Goal: Entertainment & Leisure: Consume media (video, audio)

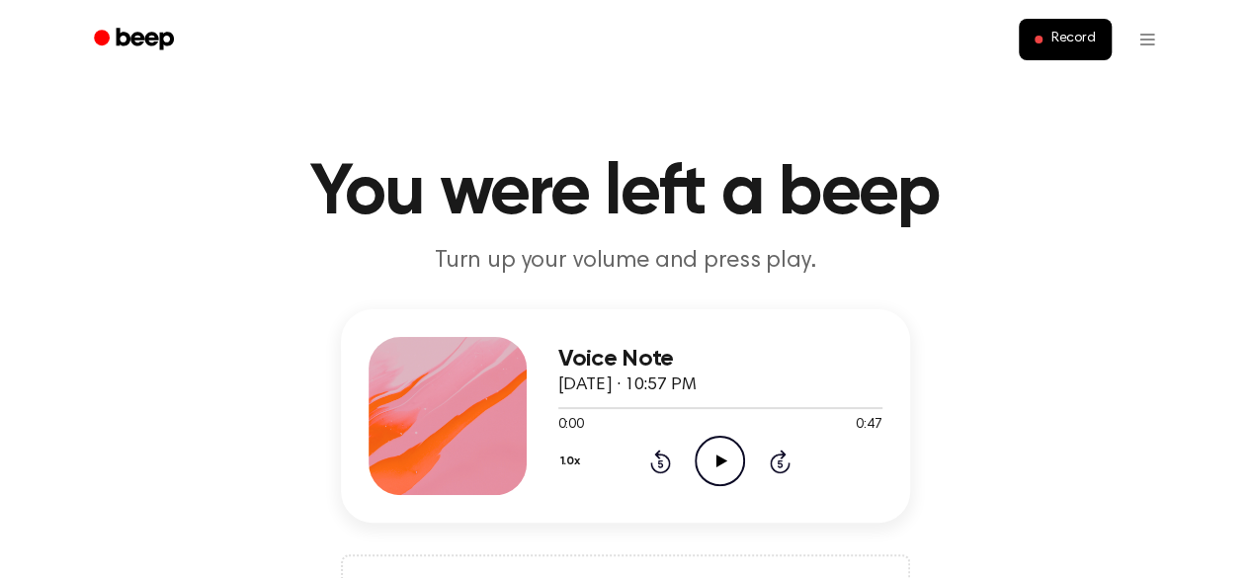
click at [713, 462] on icon "Play Audio" at bounding box center [720, 461] width 50 height 50
click at [729, 459] on icon "Play Audio" at bounding box center [720, 461] width 50 height 50
click at [714, 485] on circle at bounding box center [719, 461] width 48 height 48
click at [726, 457] on icon "Play Audio" at bounding box center [720, 461] width 50 height 50
click at [709, 462] on icon "Play Audio" at bounding box center [720, 461] width 50 height 50
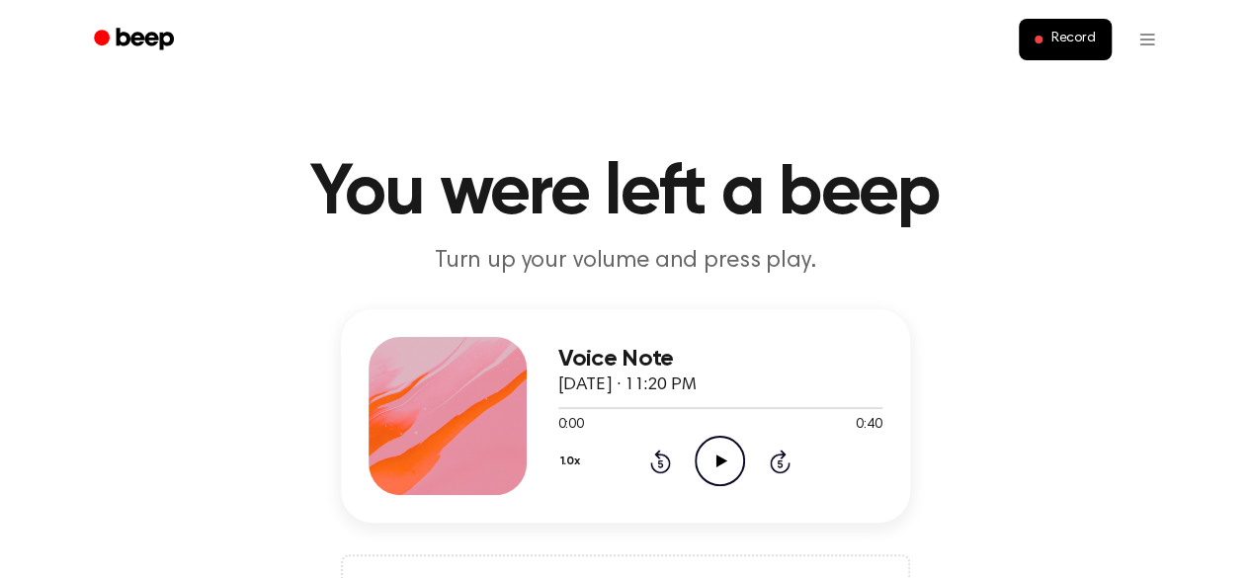
click at [729, 448] on icon "Play Audio" at bounding box center [720, 461] width 50 height 50
